Goal: Information Seeking & Learning: Find specific fact

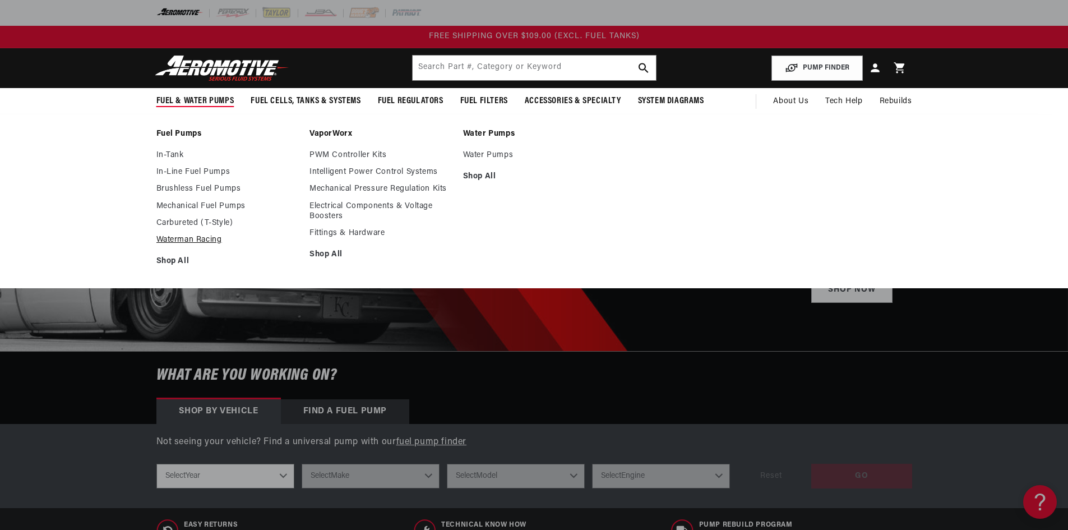
click at [180, 239] on link "Waterman Racing" at bounding box center [227, 240] width 142 height 10
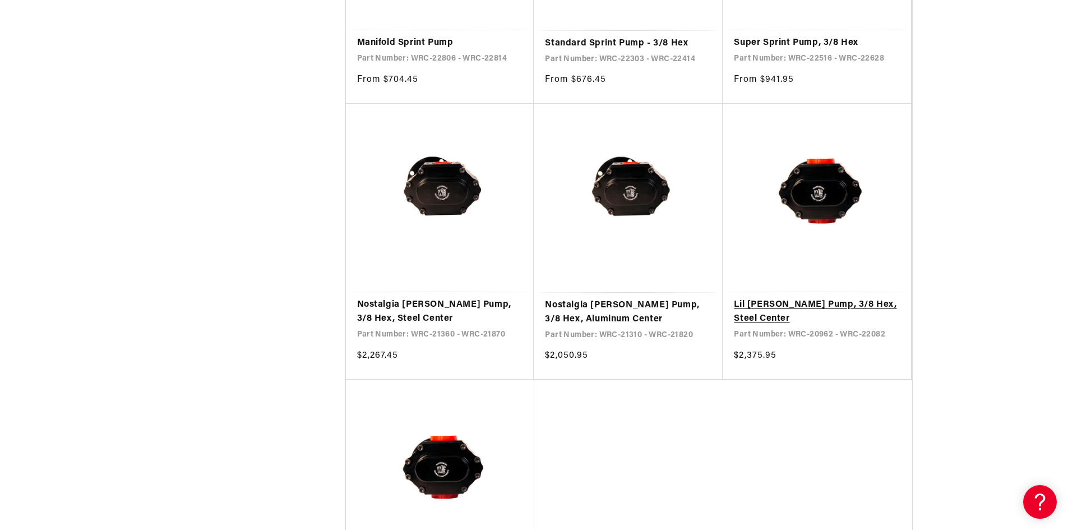
scroll to position [1178, 0]
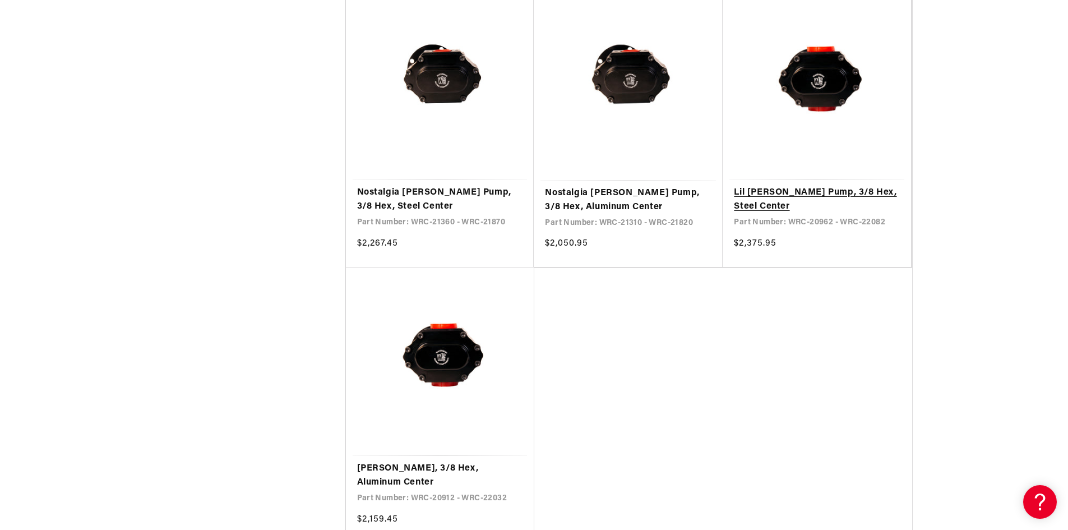
click at [744, 194] on link "Lil Bertha Pump, 3/8 Hex, Steel Center" at bounding box center [817, 200] width 166 height 29
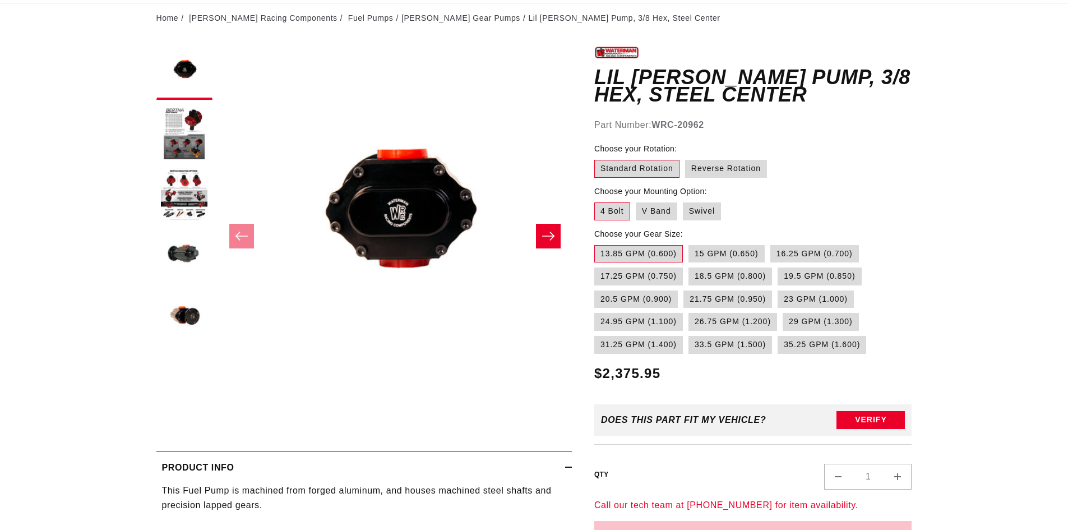
scroll to position [112, 0]
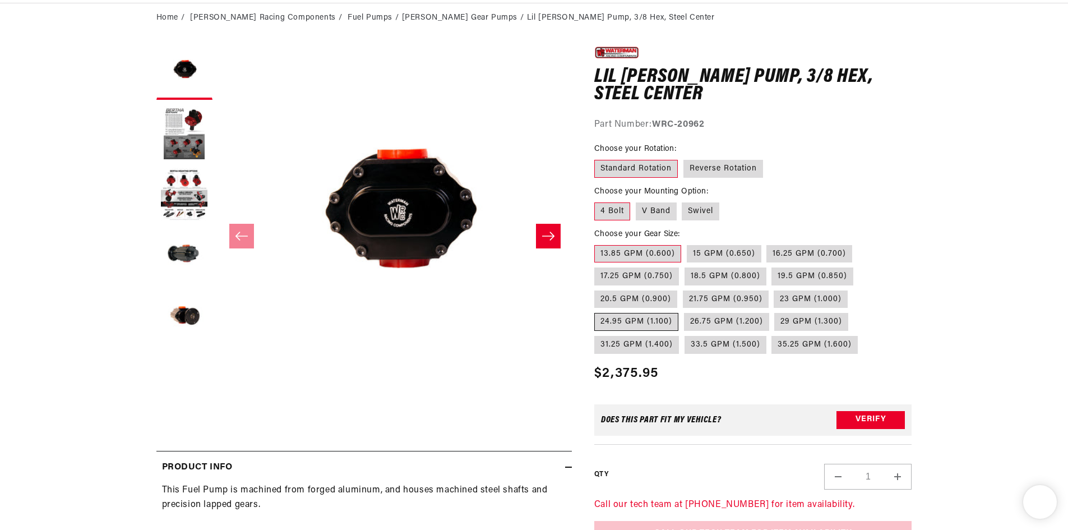
click at [640, 317] on label "24.95 GPM (1.100)" at bounding box center [636, 322] width 84 height 18
click at [854, 289] on input "24.95 GPM (1.100)" at bounding box center [854, 288] width 1 height 1
radio input "true"
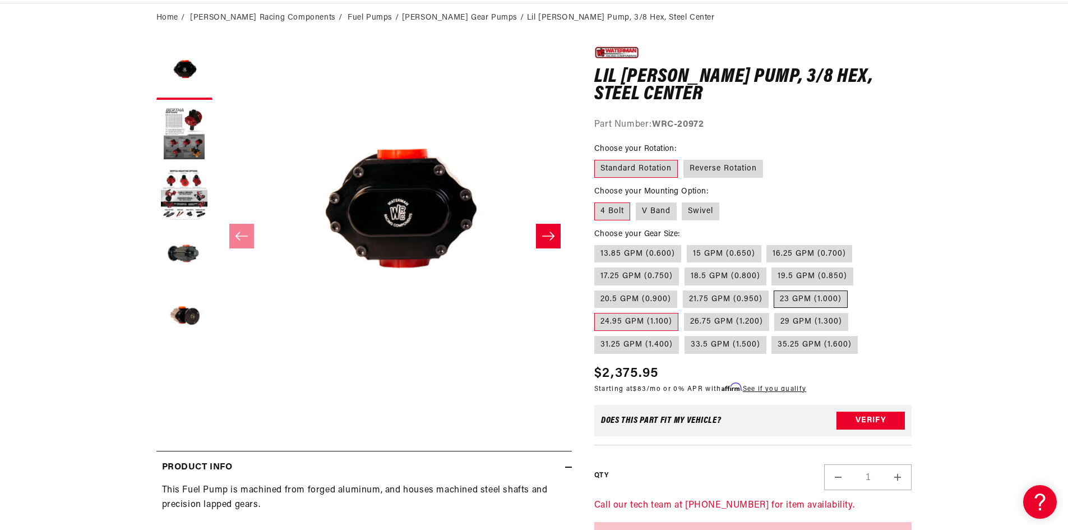
click at [792, 297] on label "23 GPM (1.000)" at bounding box center [811, 299] width 74 height 18
click at [775, 289] on input "23 GPM (1.000)" at bounding box center [774, 288] width 1 height 1
radio input "true"
click at [734, 298] on label "21.75 GPM (0.950)" at bounding box center [726, 299] width 86 height 18
click at [684, 289] on input "21.75 GPM (0.950)" at bounding box center [683, 288] width 1 height 1
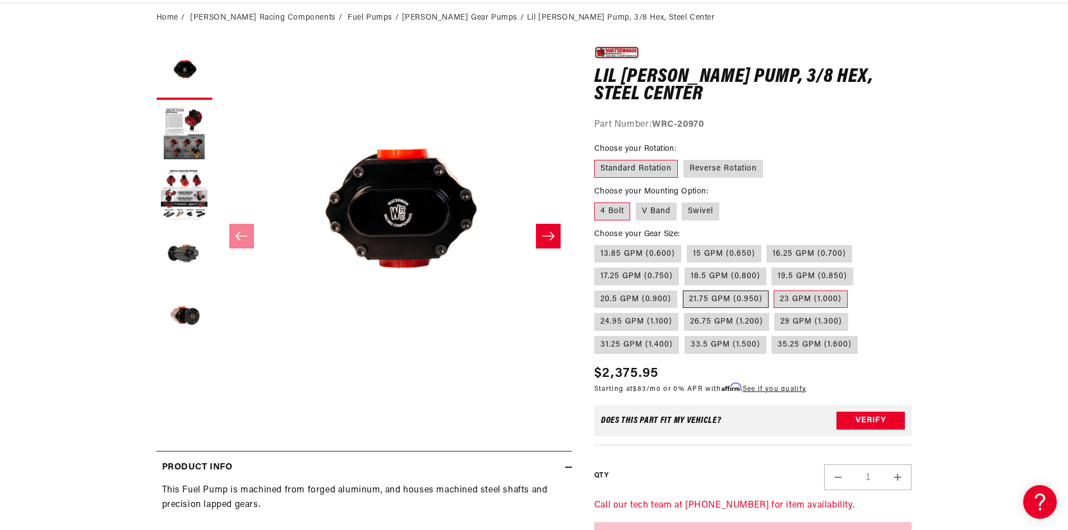
radio input "true"
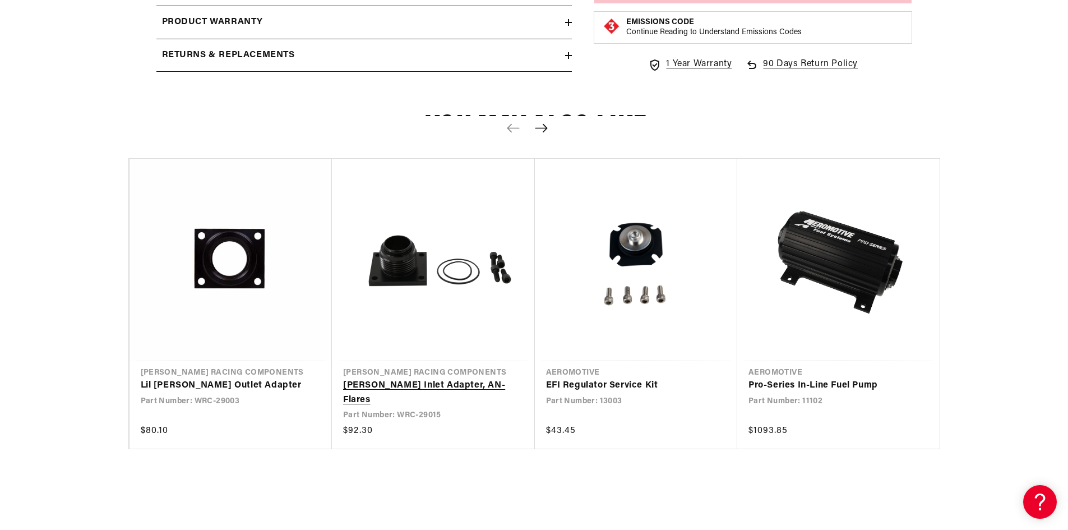
scroll to position [673, 0]
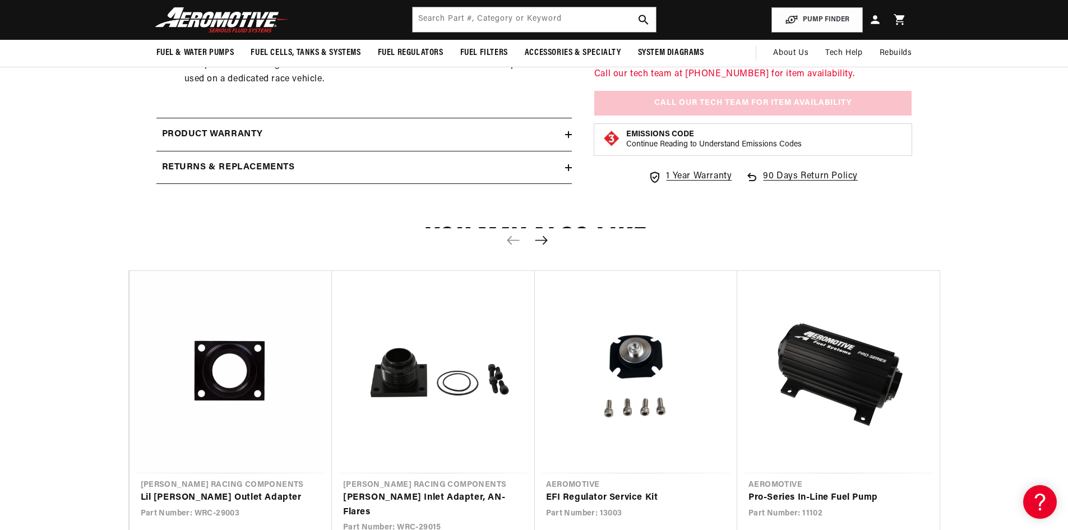
click at [541, 242] on icon "Next slide" at bounding box center [541, 241] width 14 height 10
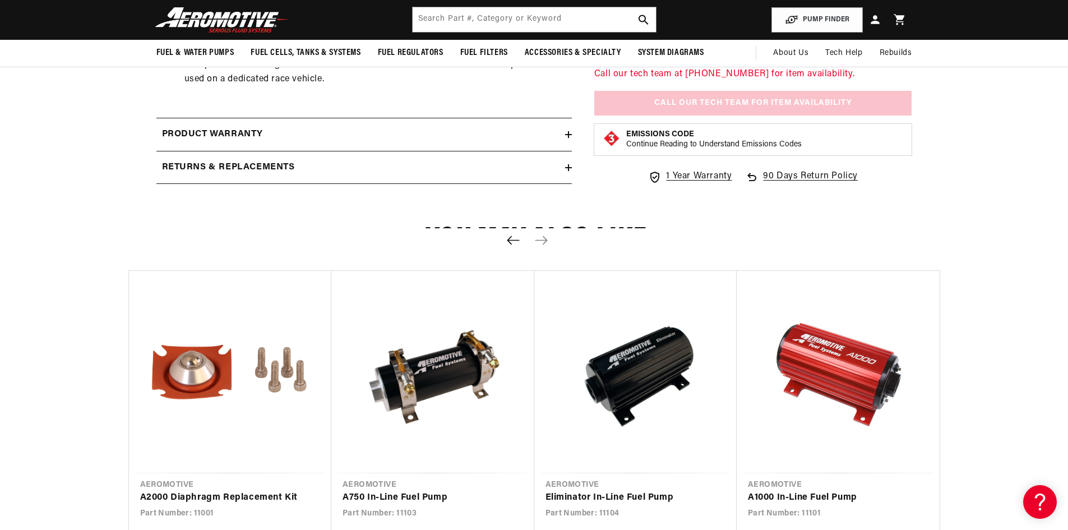
click at [508, 233] on button "Previous slide" at bounding box center [513, 240] width 25 height 25
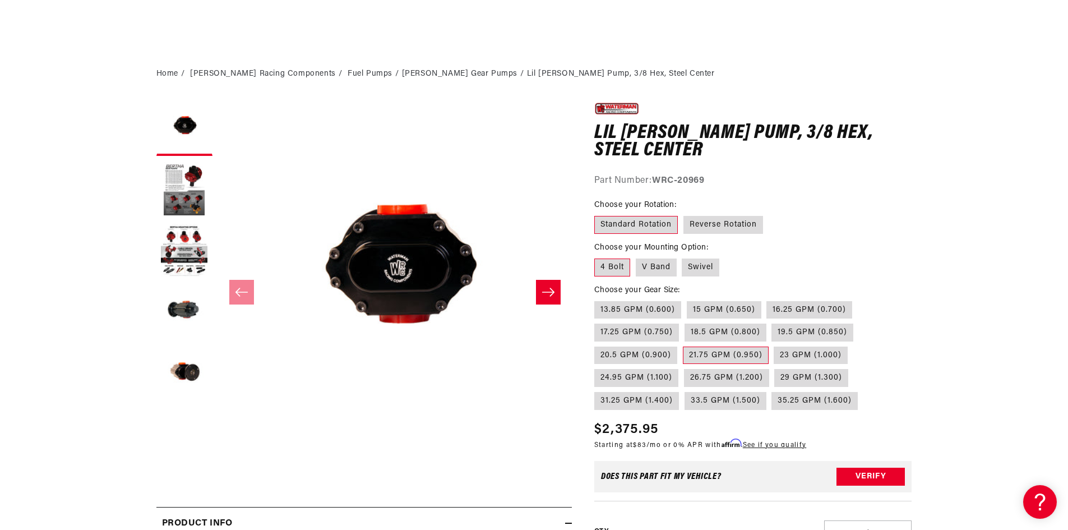
scroll to position [224, 0]
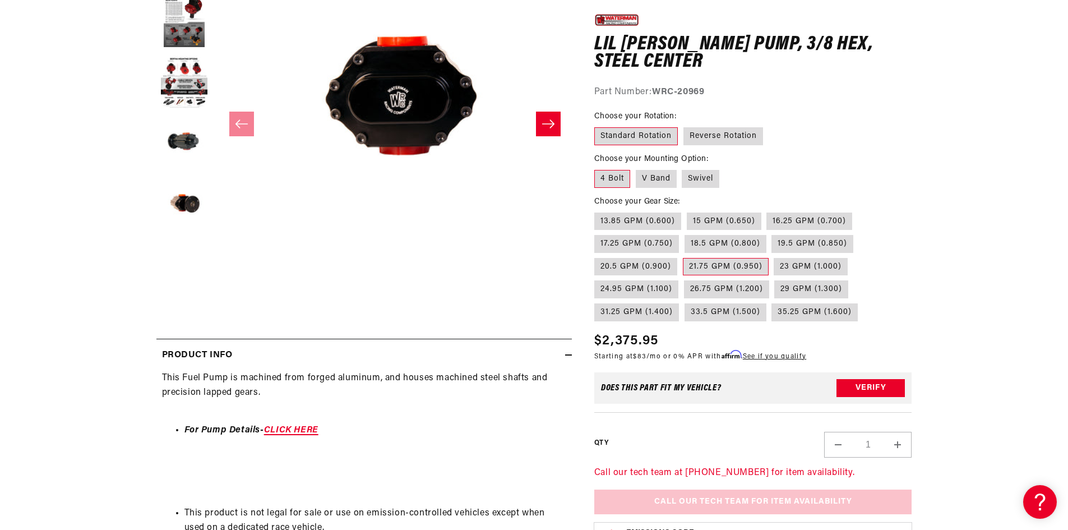
click at [287, 426] on link "CLICK HERE" at bounding box center [291, 430] width 54 height 9
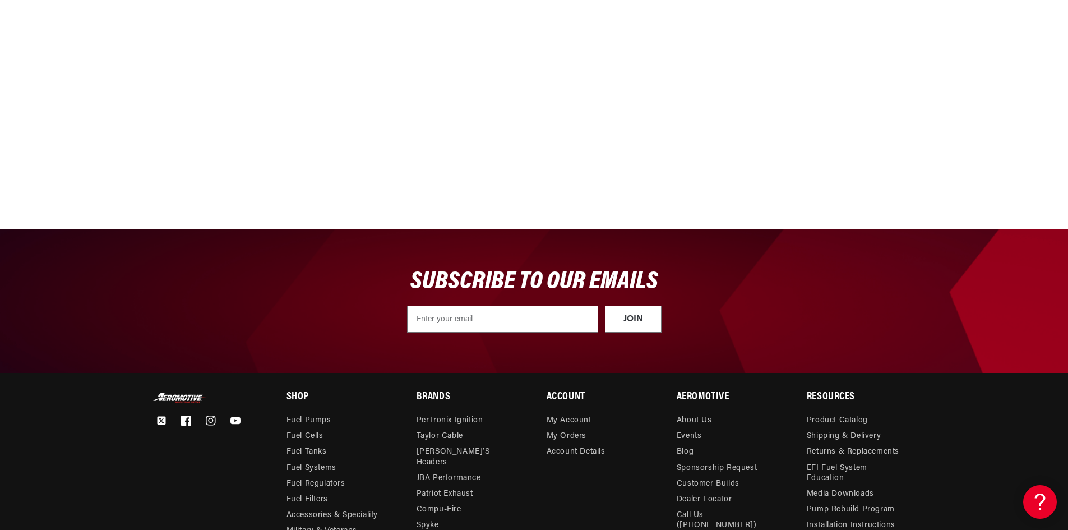
scroll to position [4780, 0]
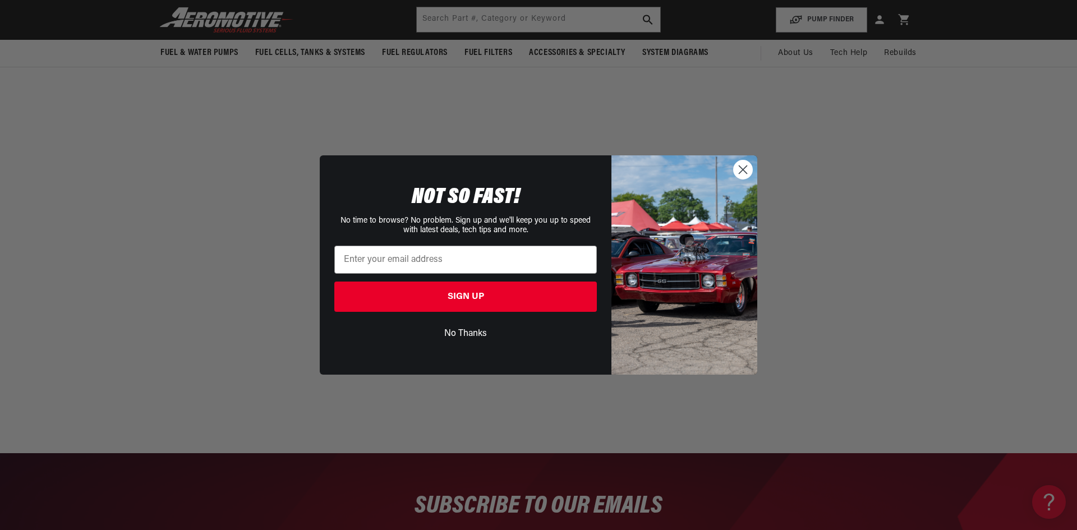
click at [740, 169] on circle "Close dialog" at bounding box center [743, 169] width 19 height 19
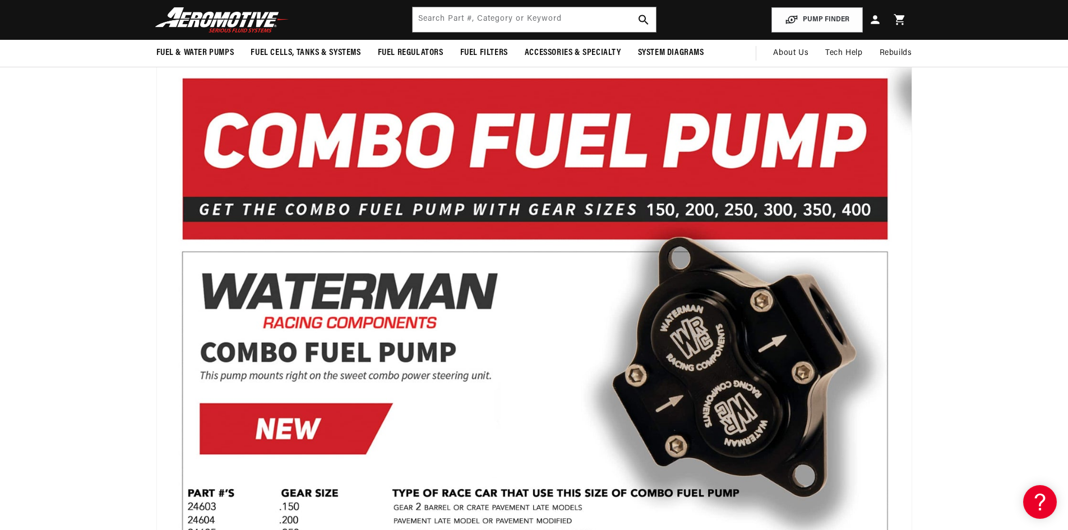
scroll to position [13, 0]
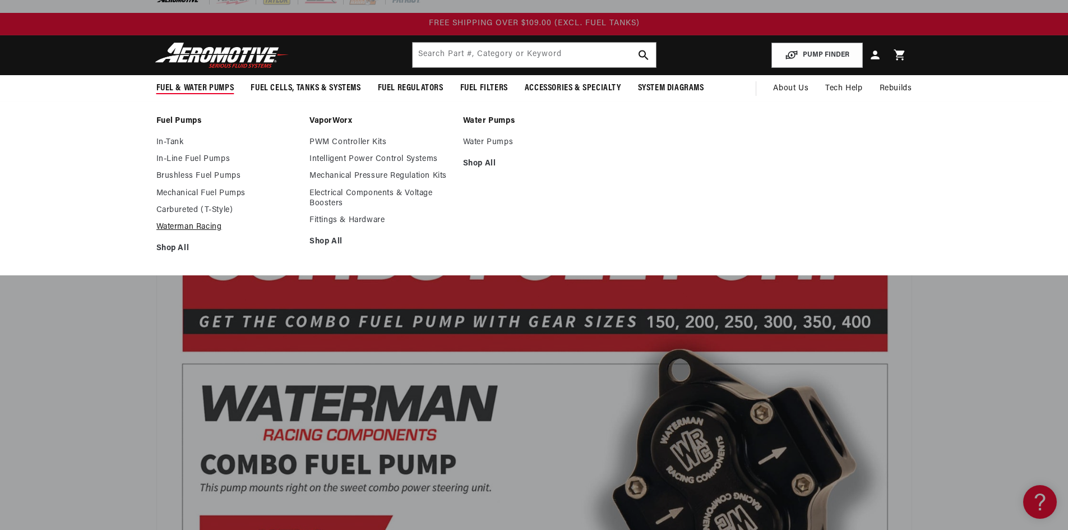
click at [185, 225] on link "Waterman Racing" at bounding box center [227, 227] width 142 height 10
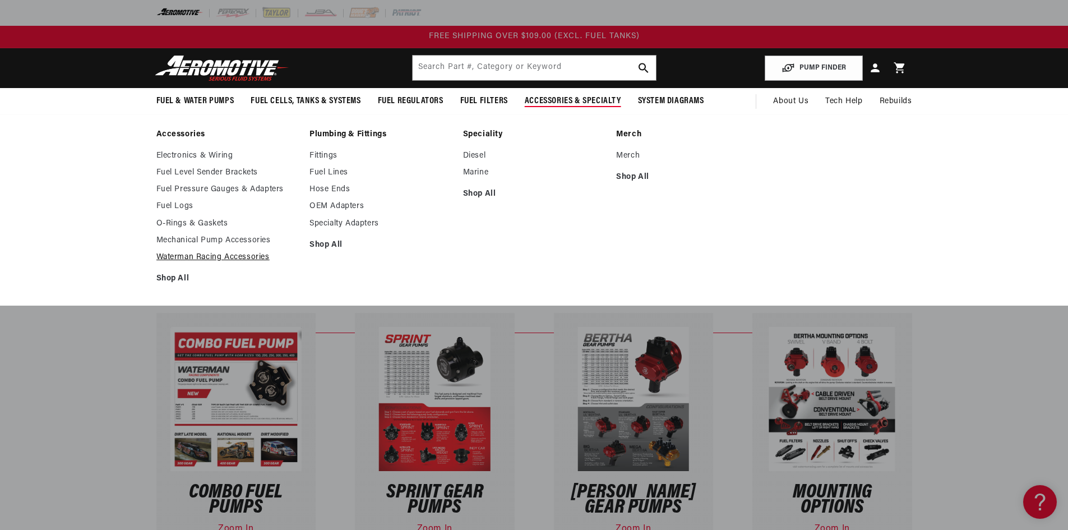
click at [199, 256] on link "Waterman Racing Accessories" at bounding box center [227, 257] width 142 height 10
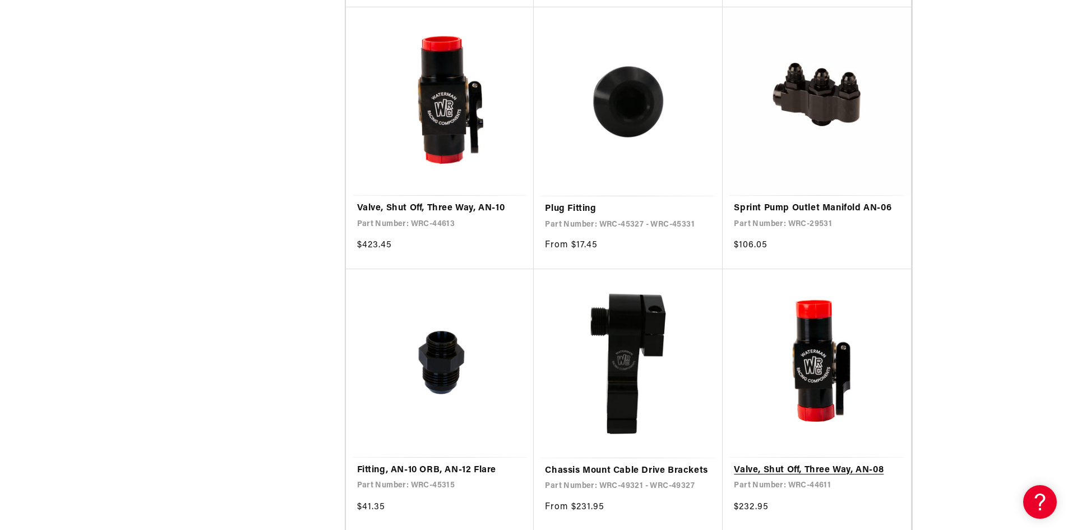
scroll to position [1963, 0]
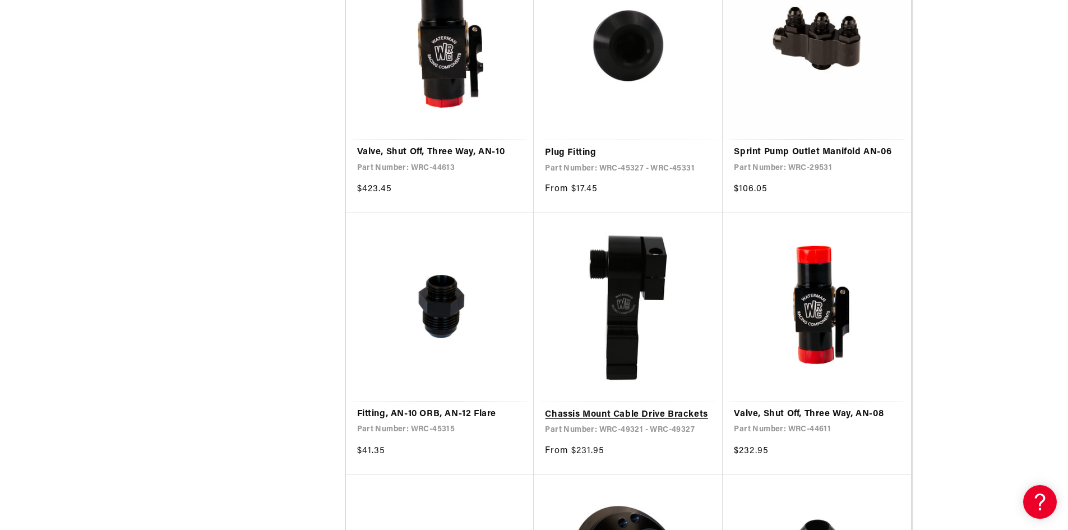
scroll to position [2075, 0]
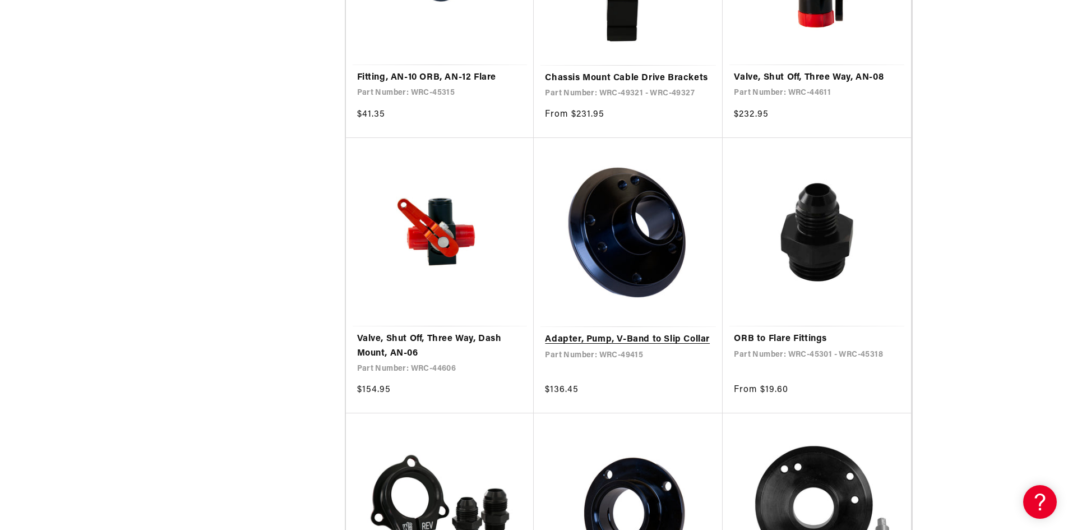
click at [602, 333] on link "Adapter, Pump, V-Band to Slip Collar" at bounding box center [628, 340] width 167 height 15
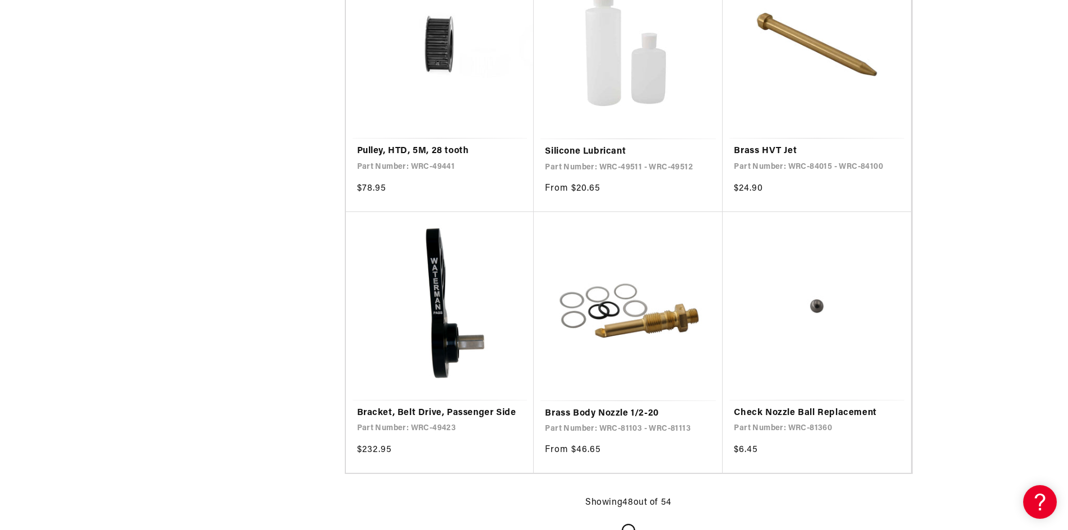
scroll to position [4486, 0]
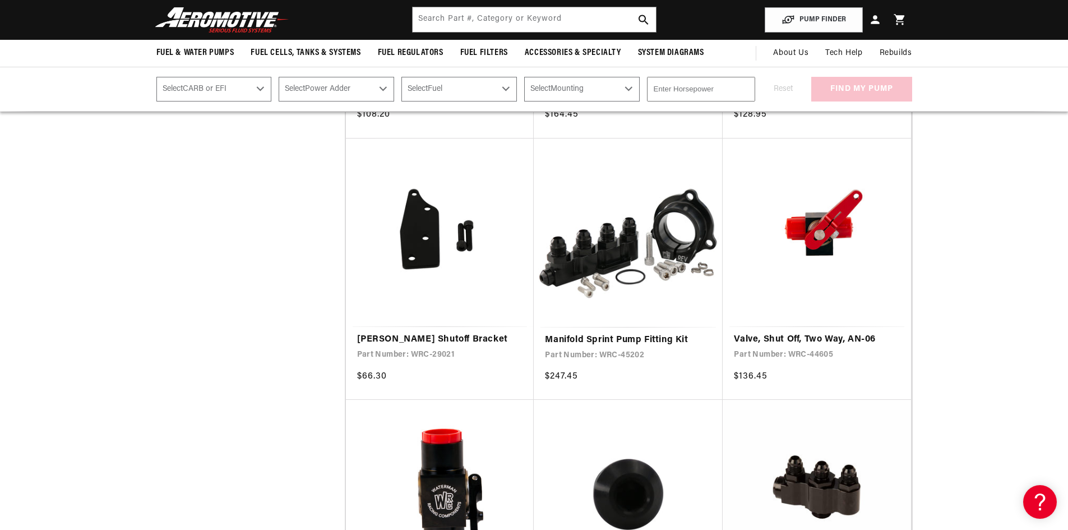
scroll to position [1234, 0]
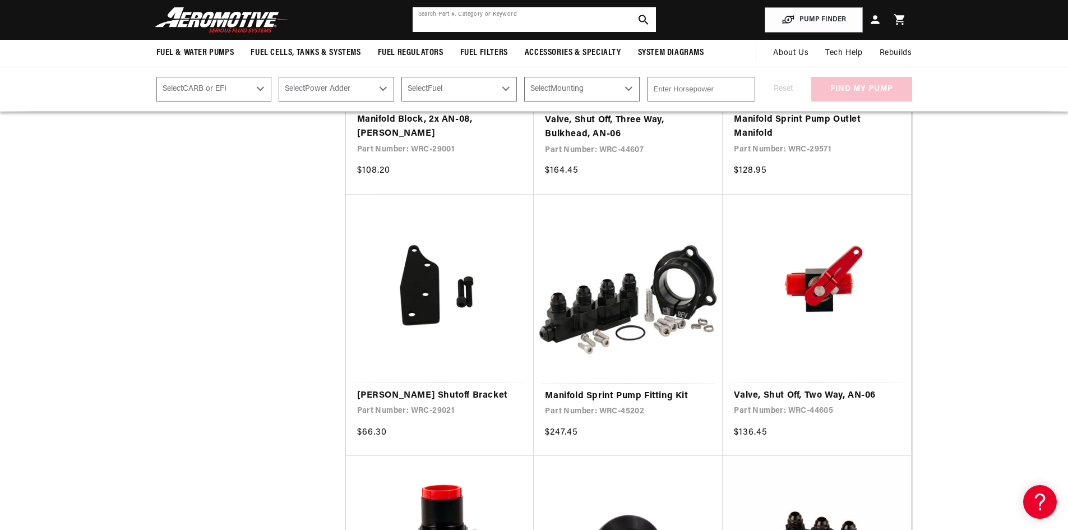
click at [500, 25] on input "text" at bounding box center [534, 19] width 243 height 25
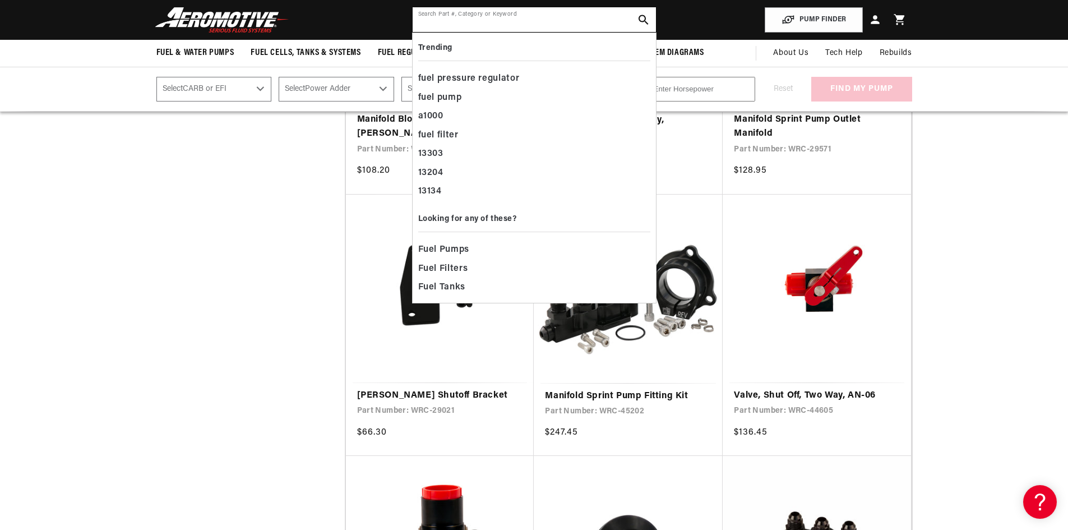
paste input "49412-49414"
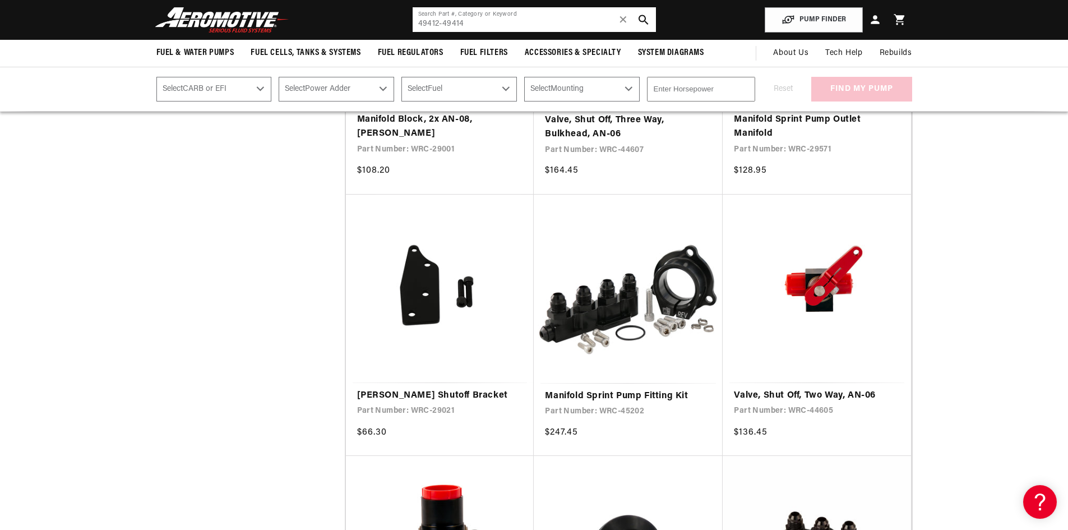
drag, startPoint x: 439, startPoint y: 22, endPoint x: 488, endPoint y: 29, distance: 49.3
click at [488, 29] on input "49412-49414" at bounding box center [534, 19] width 243 height 25
type input "49412"
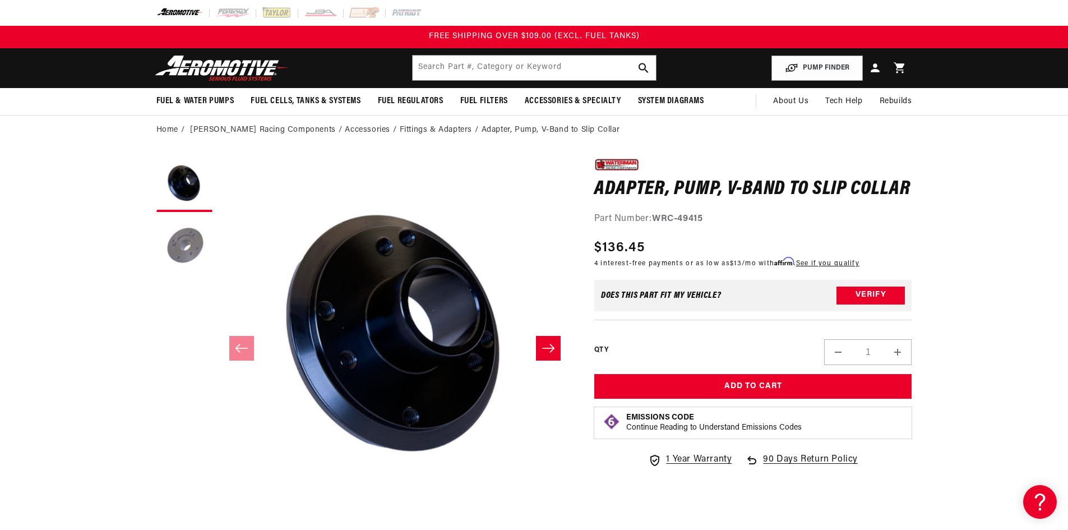
click at [192, 241] on button "Load image 2 in gallery view" at bounding box center [184, 246] width 56 height 56
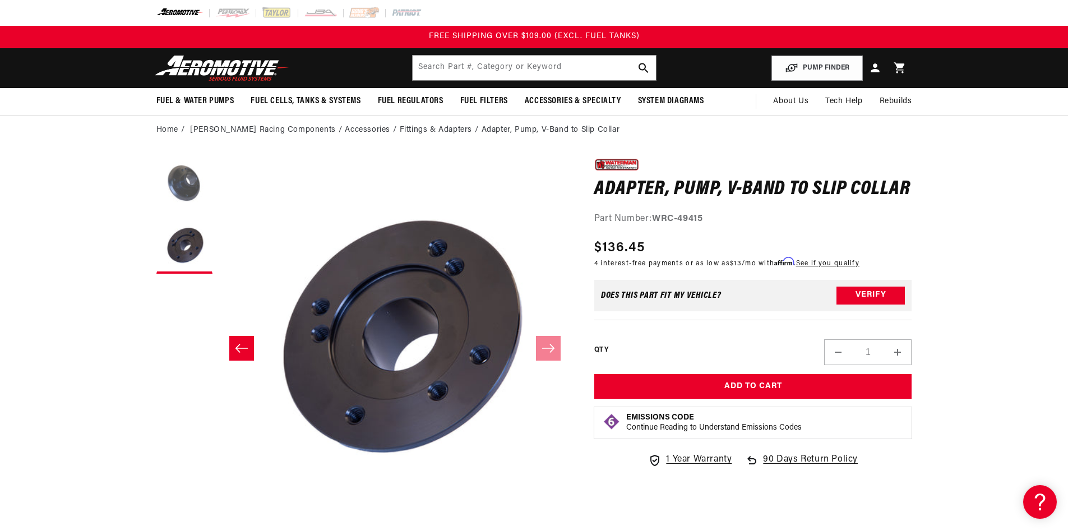
click at [188, 192] on button "Load image 1 in gallery view" at bounding box center [184, 184] width 56 height 56
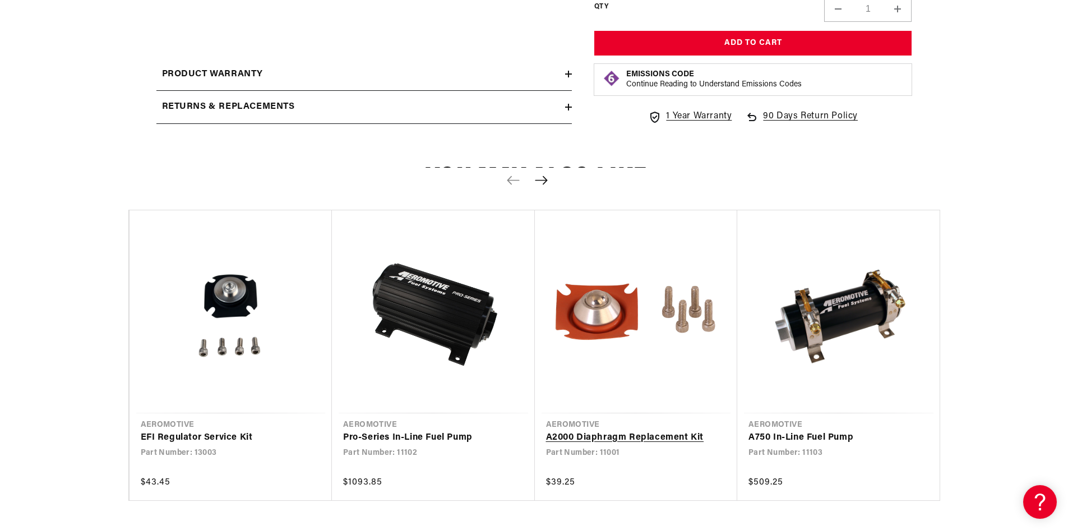
scroll to position [785, 0]
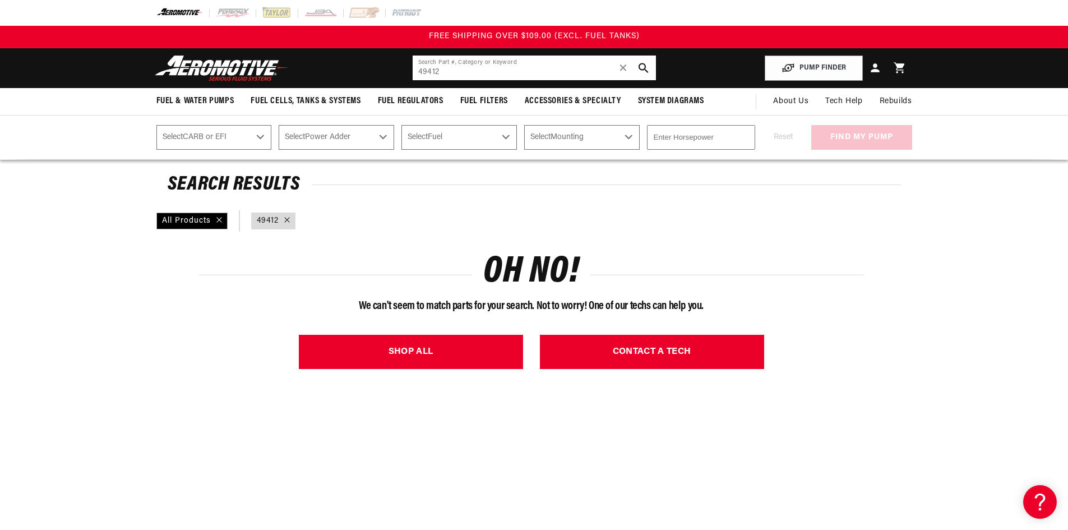
click at [466, 74] on input "49412" at bounding box center [534, 68] width 243 height 25
click at [463, 76] on input "49412" at bounding box center [534, 68] width 243 height 25
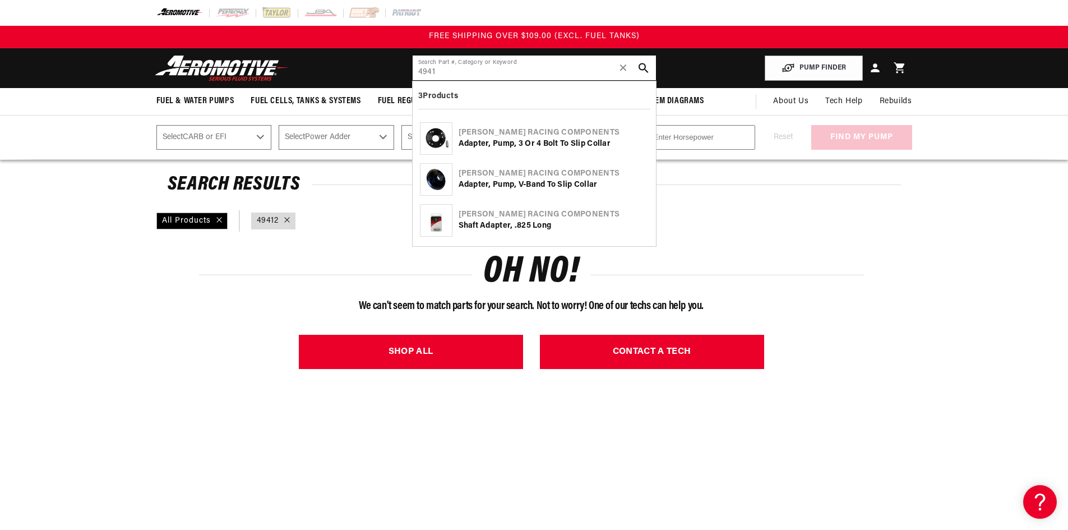
type input "4941"
click at [442, 131] on img at bounding box center [436, 138] width 31 height 31
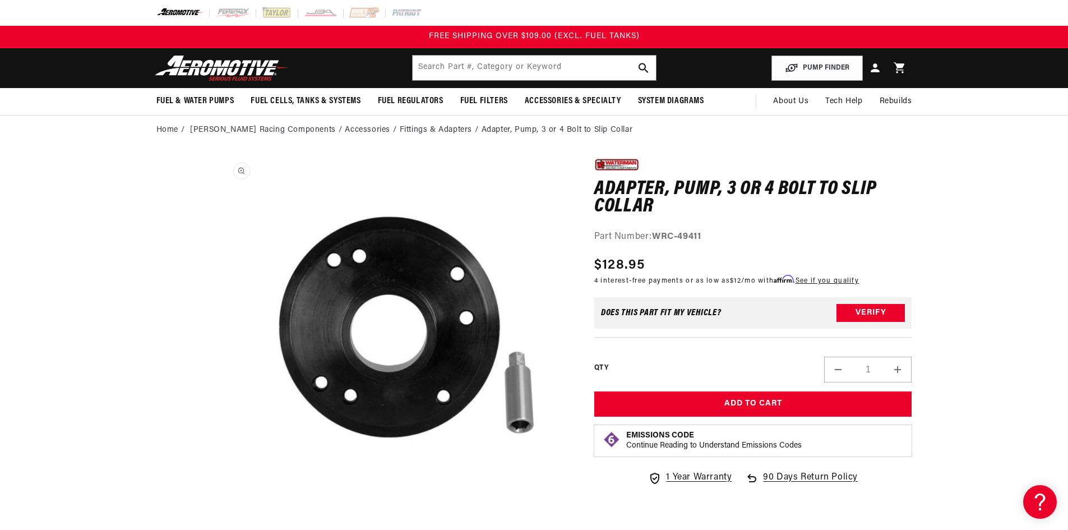
scroll to position [280, 0]
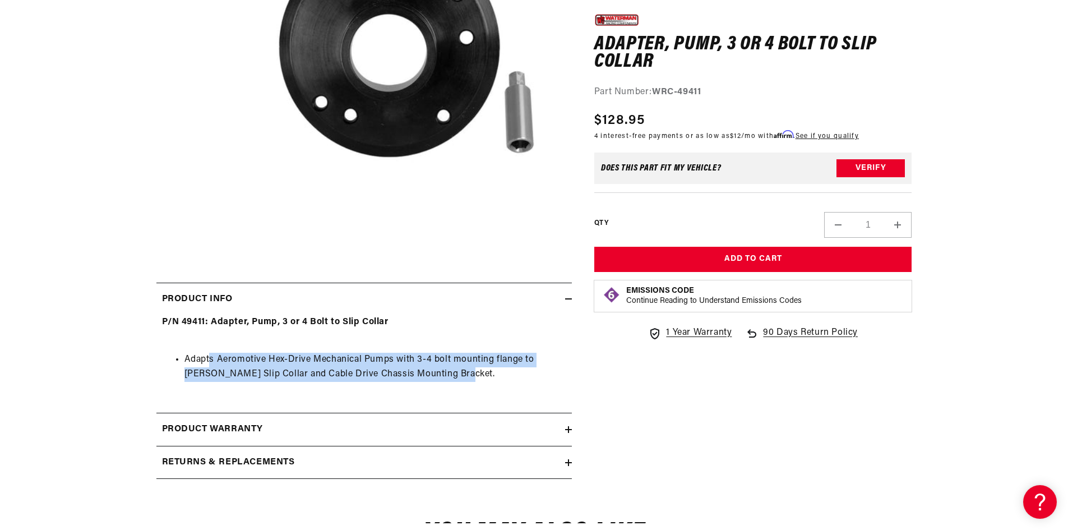
drag, startPoint x: 210, startPoint y: 354, endPoint x: 491, endPoint y: 373, distance: 281.6
click at [491, 373] on li "Adapts Aeromotive Hex-Drive Mechanical Pumps with 3-4 bolt mounting flange to […" at bounding box center [376, 367] width 382 height 29
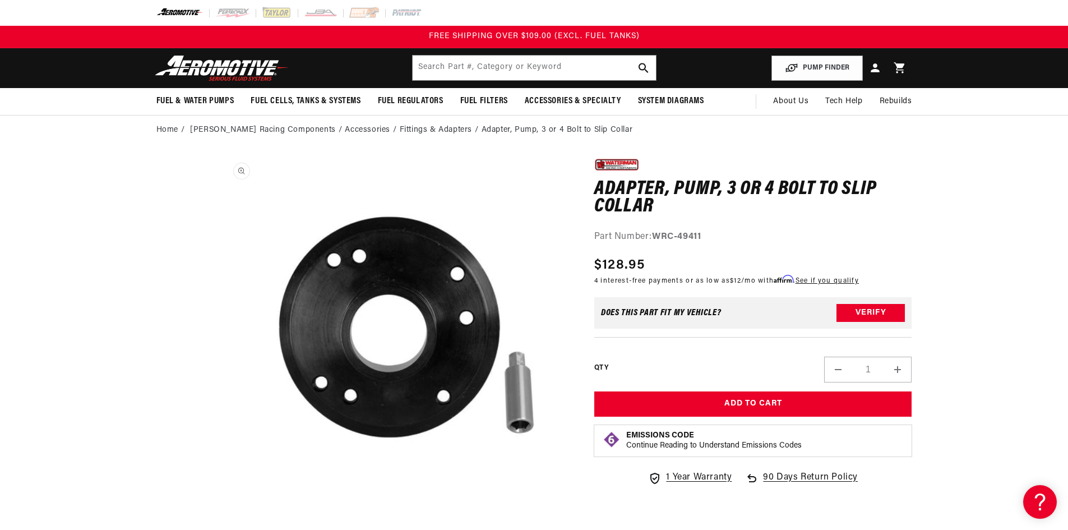
scroll to position [0, 0]
click at [465, 71] on input "text" at bounding box center [534, 68] width 243 height 25
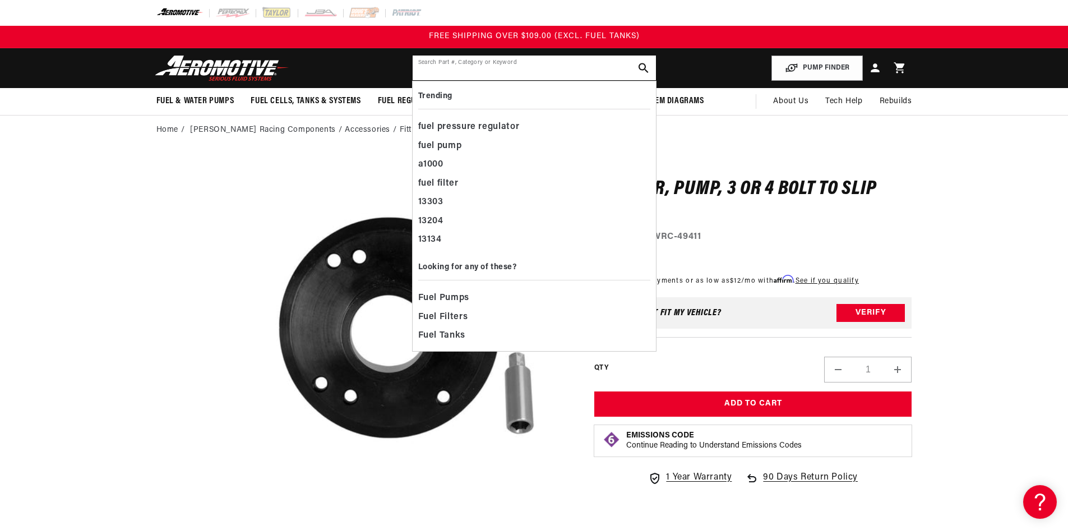
paste input "49412-49414"
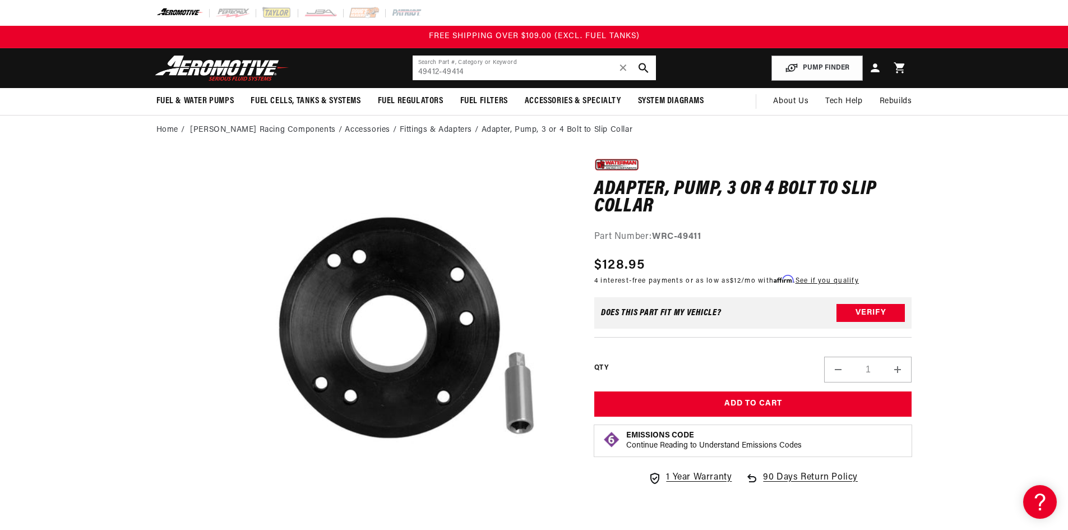
drag, startPoint x: 444, startPoint y: 76, endPoint x: 384, endPoint y: 67, distance: 60.1
click at [384, 67] on header "Fuel & Water Pumps Back In-Tank In-Line Fuel Pumps" at bounding box center [534, 68] width 812 height 40
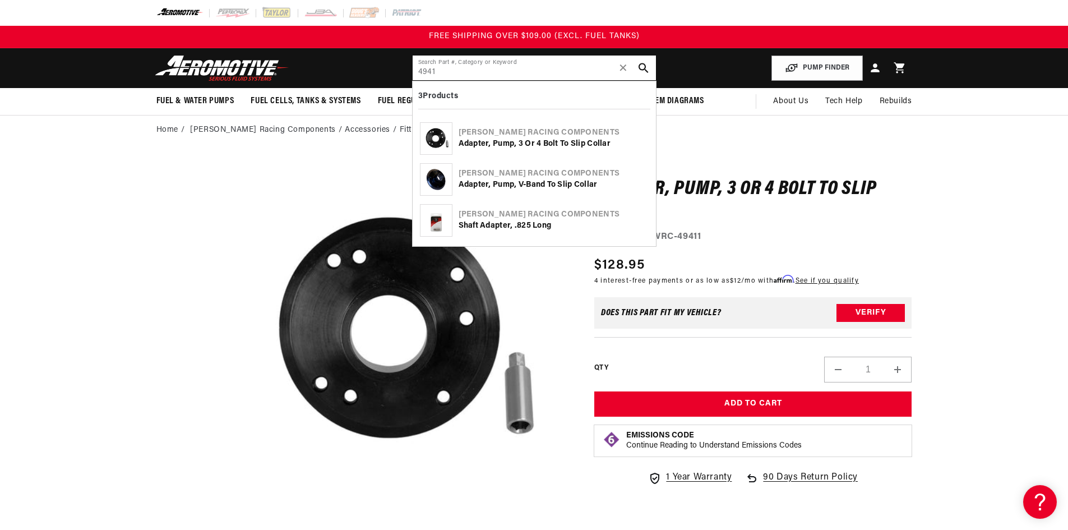
drag, startPoint x: 459, startPoint y: 79, endPoint x: 391, endPoint y: 81, distance: 67.9
click at [393, 81] on header "Fuel & Water Pumps Back In-Tank In-Line Fuel Pumps" at bounding box center [534, 68] width 812 height 40
paste input "37"
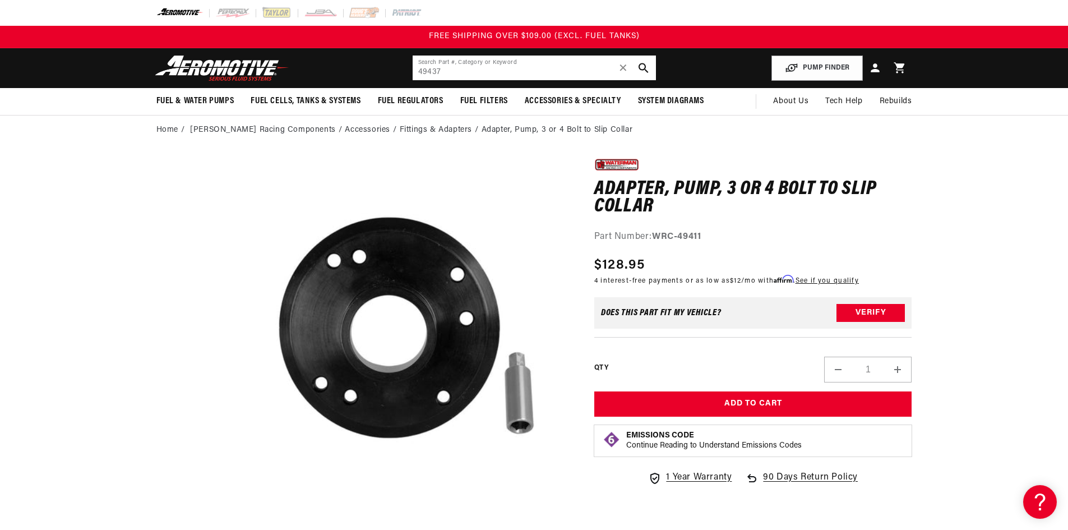
type input "49437"
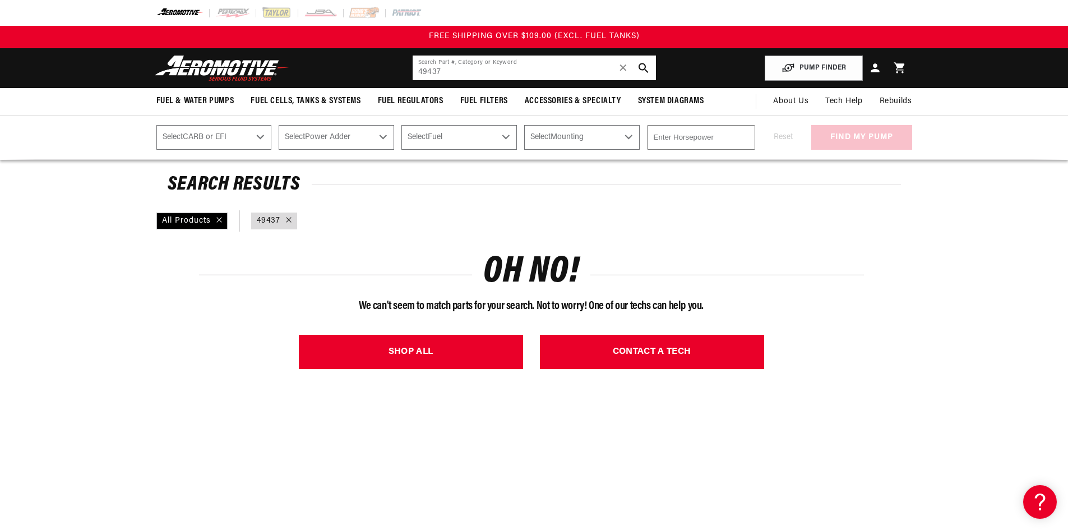
click at [460, 67] on input "49437" at bounding box center [534, 68] width 243 height 25
drag, startPoint x: 460, startPoint y: 67, endPoint x: 342, endPoint y: 73, distance: 118.5
click at [342, 73] on header "Fuel & Water Pumps Back In-Tank In-Line Fuel Pumps" at bounding box center [534, 68] width 812 height 40
paste input "text"
type input "49437"
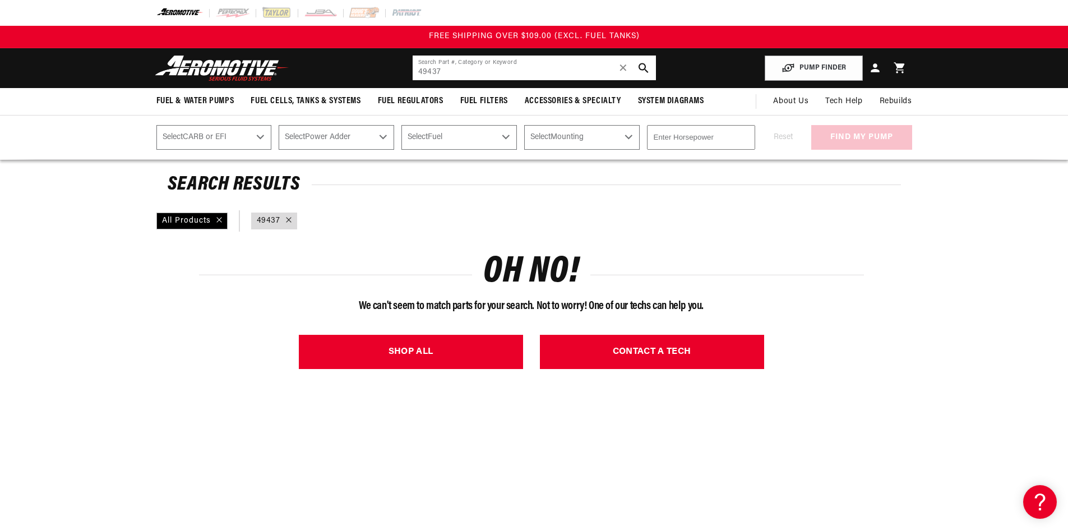
drag, startPoint x: 449, startPoint y: 72, endPoint x: 115, endPoint y: 1, distance: 341.2
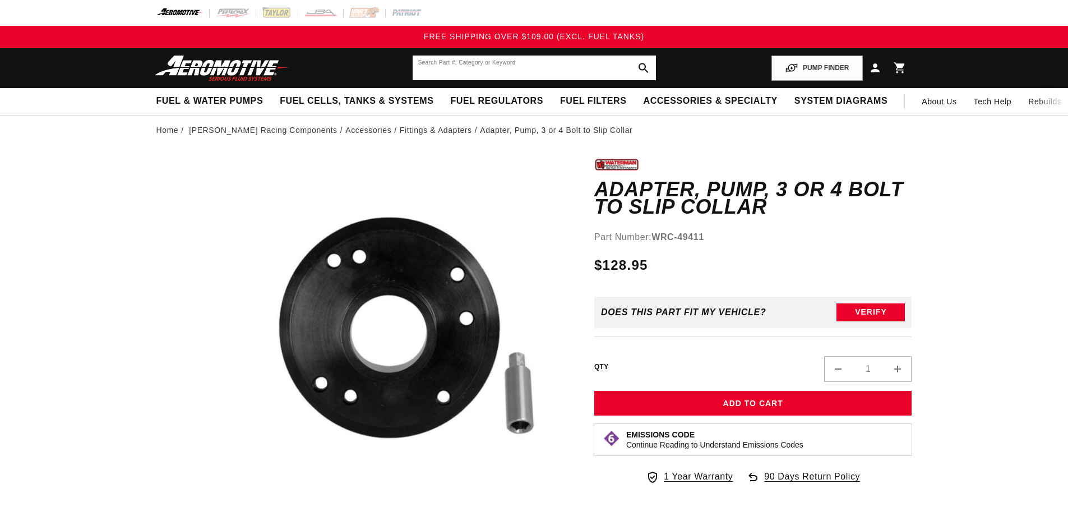
click at [518, 62] on input "text" at bounding box center [534, 68] width 243 height 25
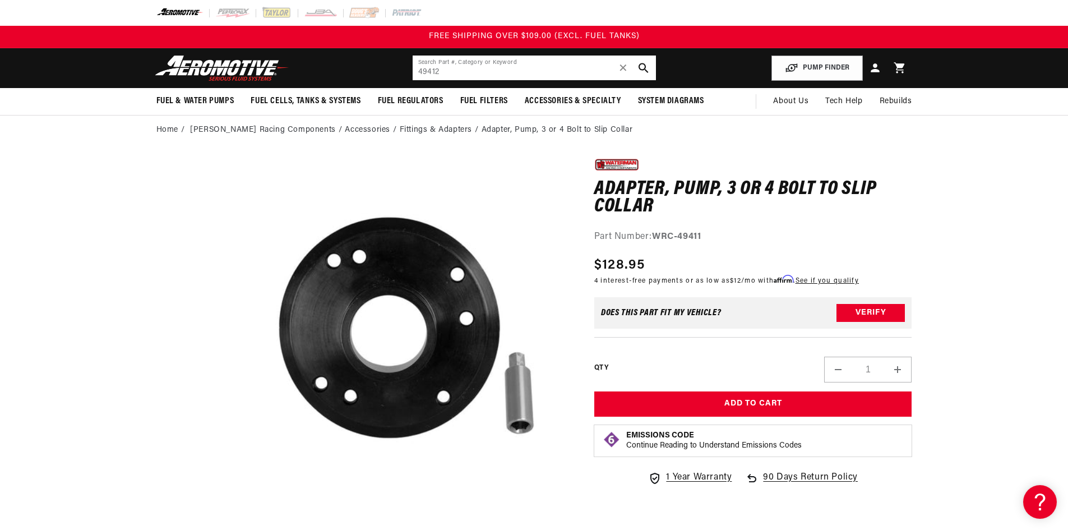
type input "49412"
